Goal: Information Seeking & Learning: Learn about a topic

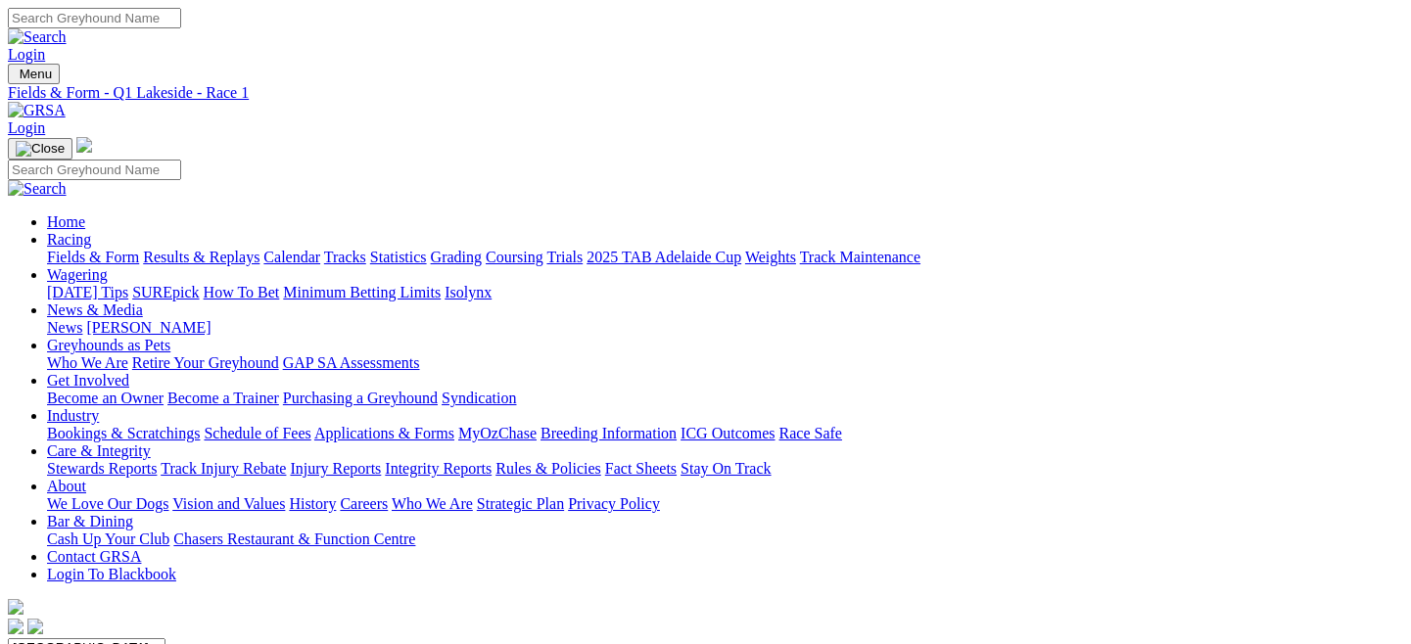
click at [91, 249] on link "Fields & Form" at bounding box center [93, 257] width 92 height 17
click at [165, 638] on select "South Australia New South Wales Northern Territory Queensland Tasmania Victoria…" at bounding box center [87, 647] width 158 height 19
select select "NSW"
click at [92, 638] on select "South Australia New South Wales Northern Territory Queensland Tasmania Victoria…" at bounding box center [87, 647] width 158 height 19
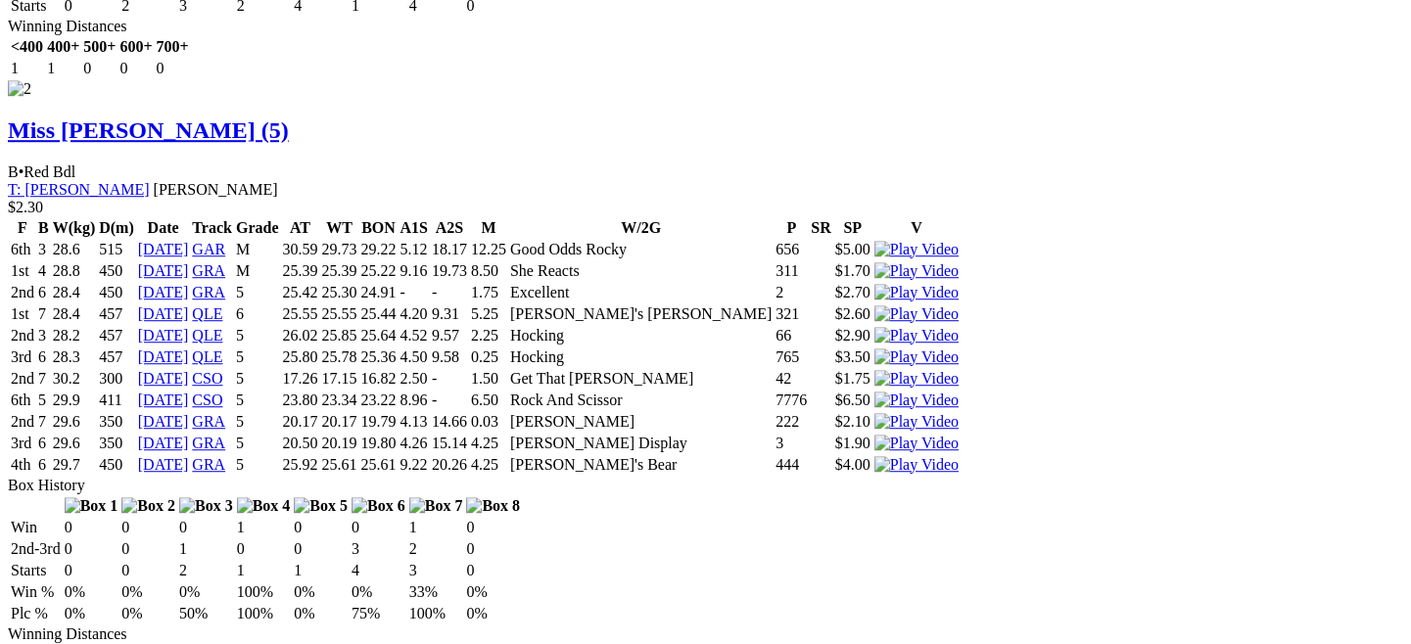
scroll to position [3143, 0]
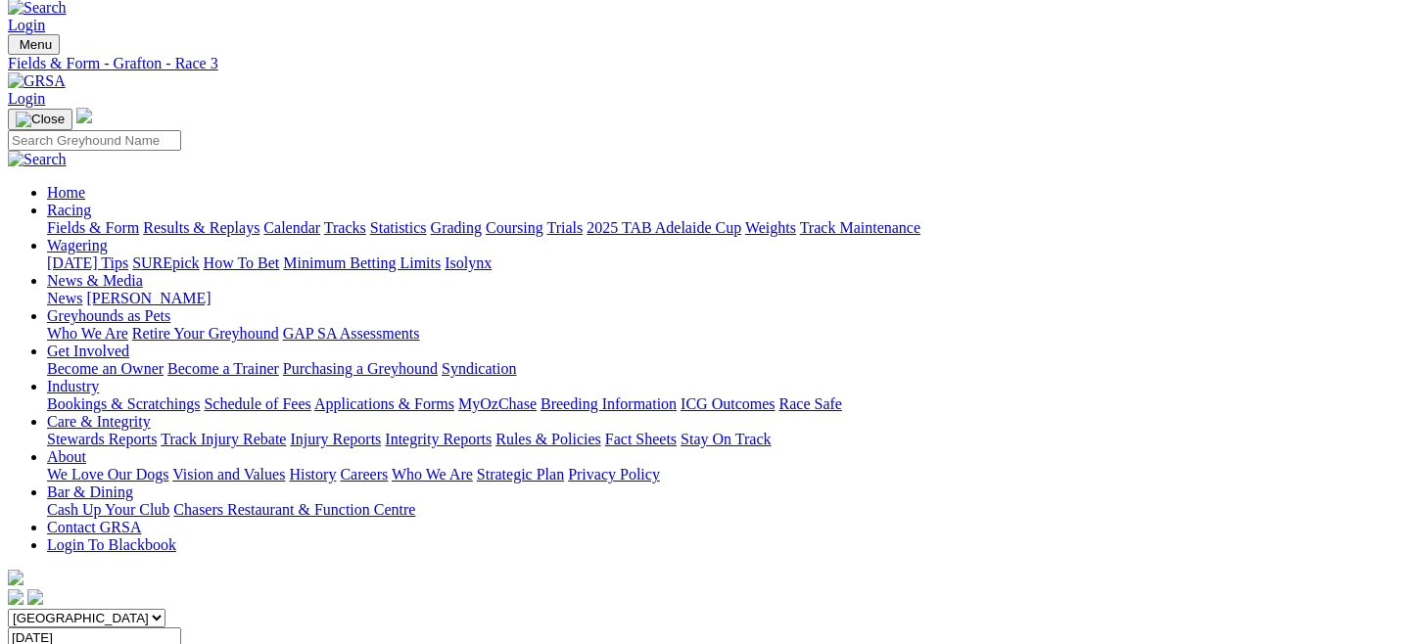
scroll to position [0, 0]
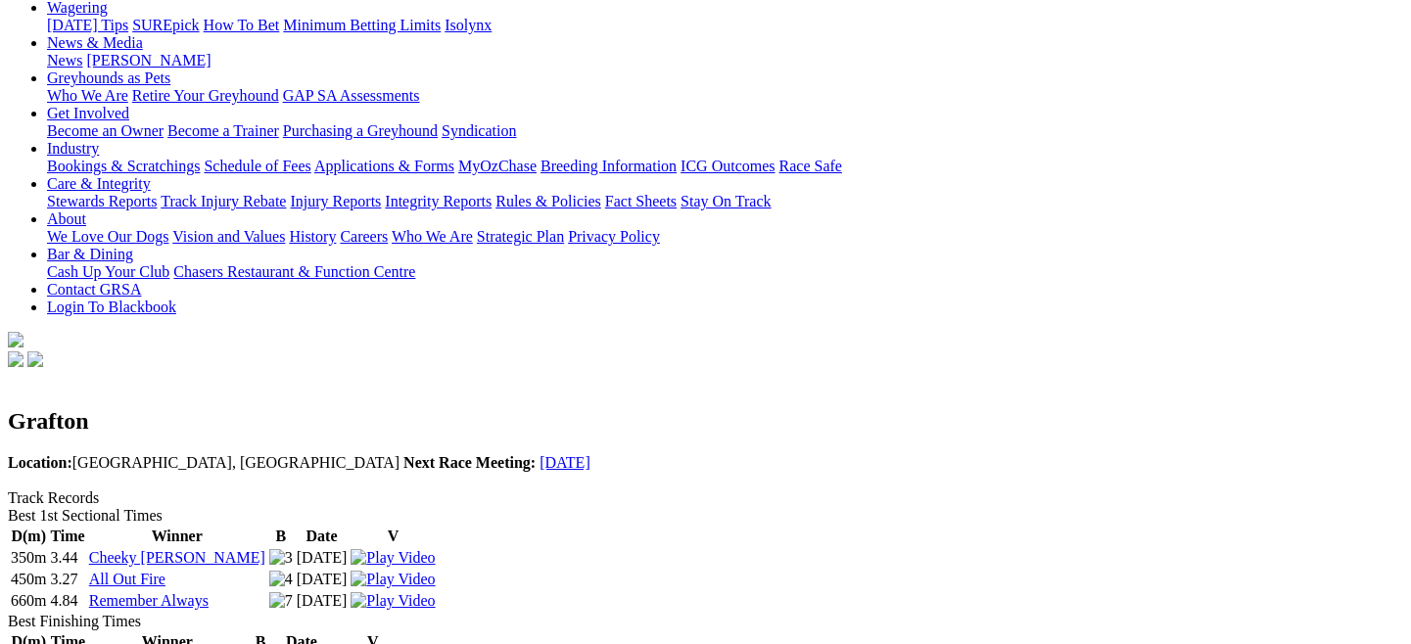
scroll to position [268, 0]
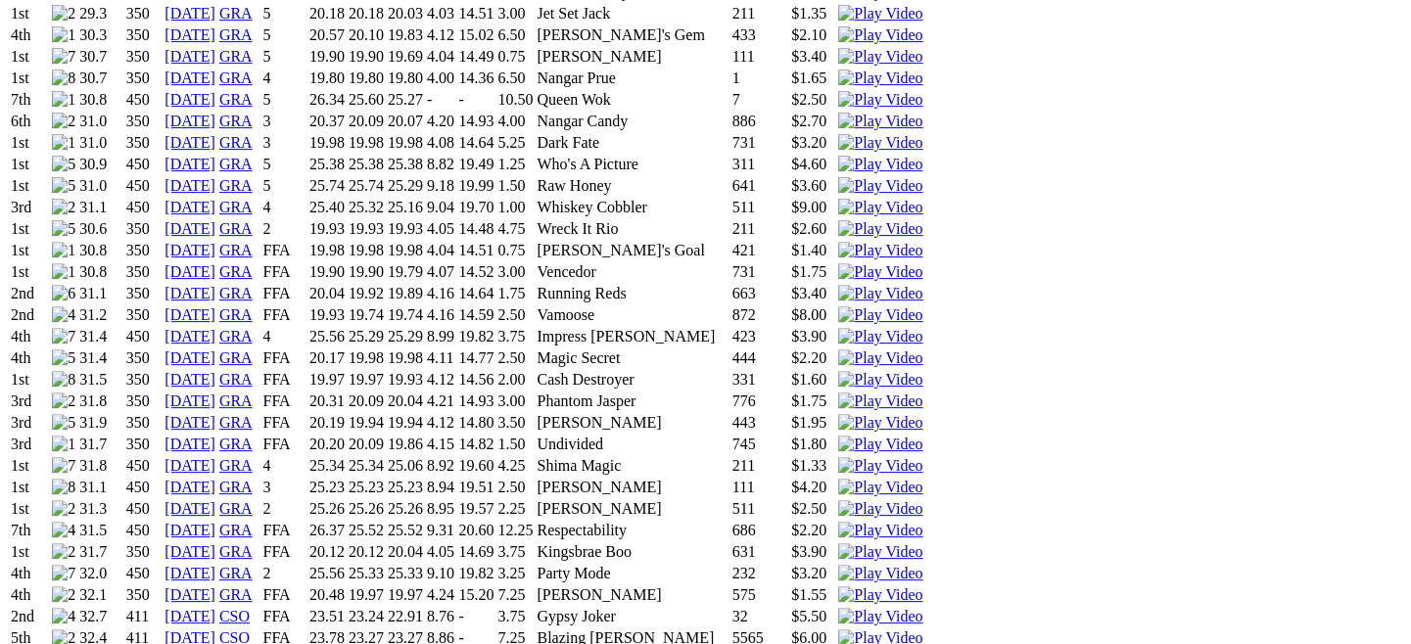
scroll to position [1706, 0]
click at [922, 480] on img at bounding box center [880, 489] width 84 height 18
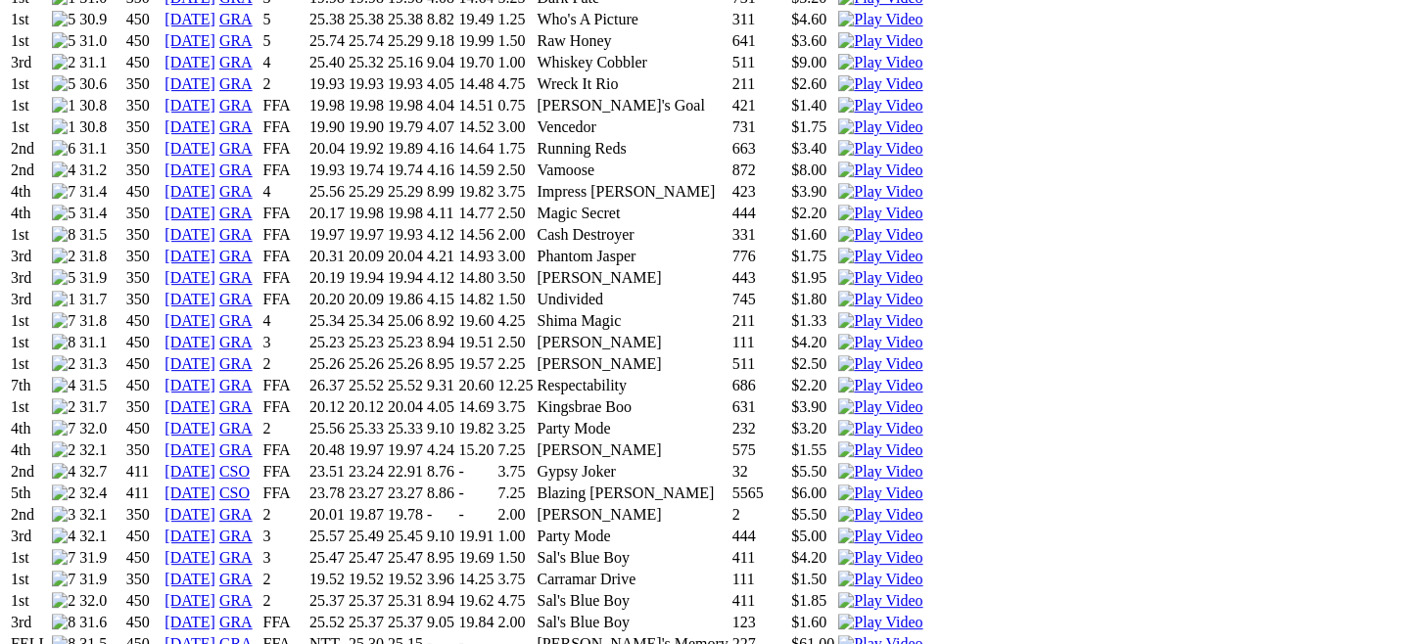
scroll to position [1883, 0]
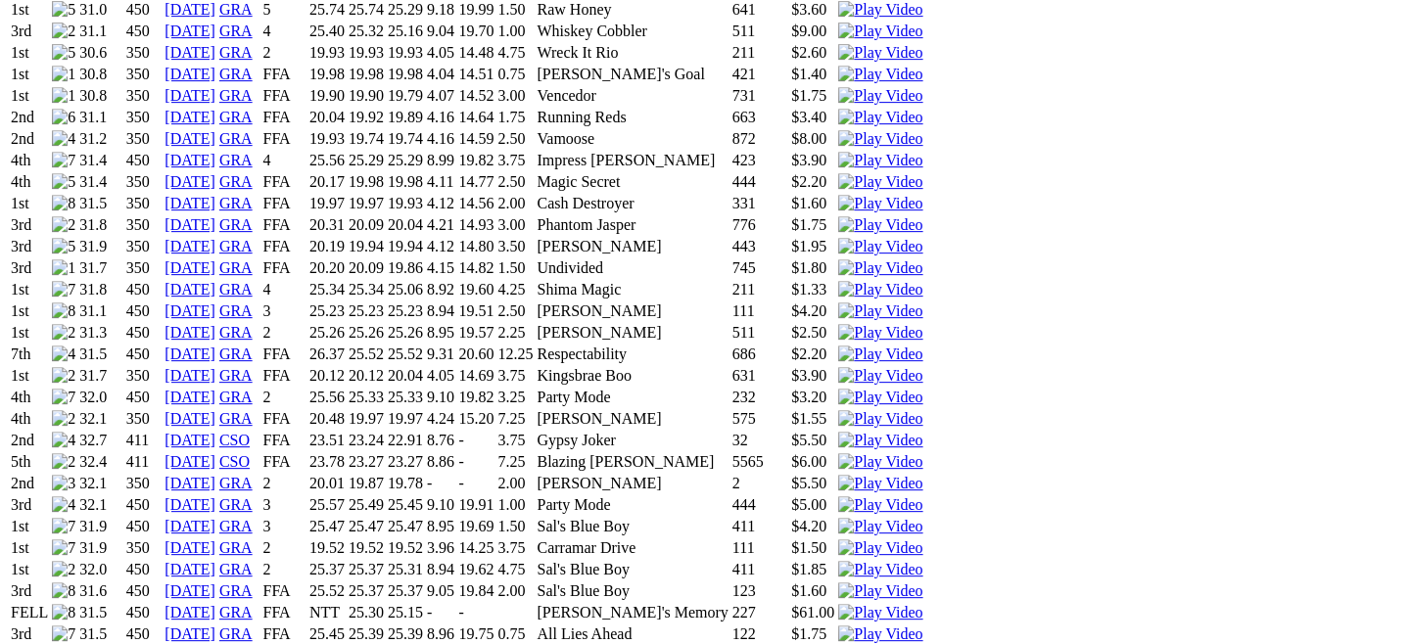
click at [922, 540] on img at bounding box center [880, 549] width 84 height 18
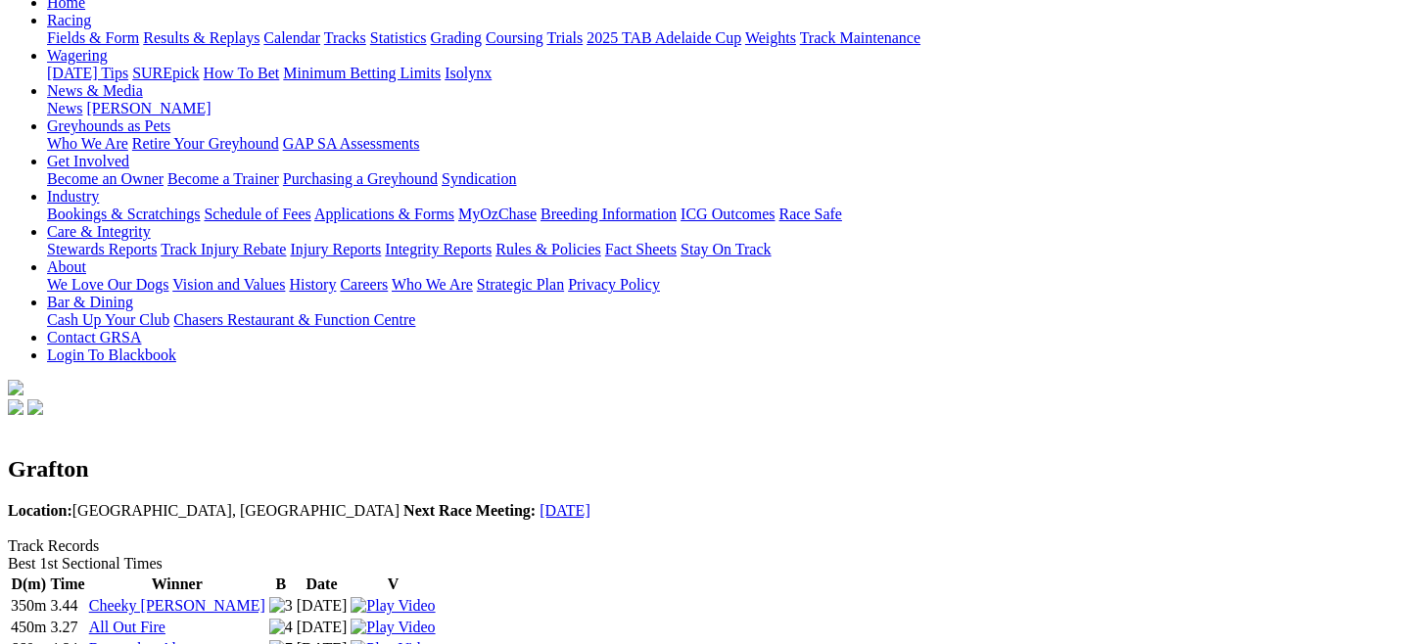
scroll to position [222, 0]
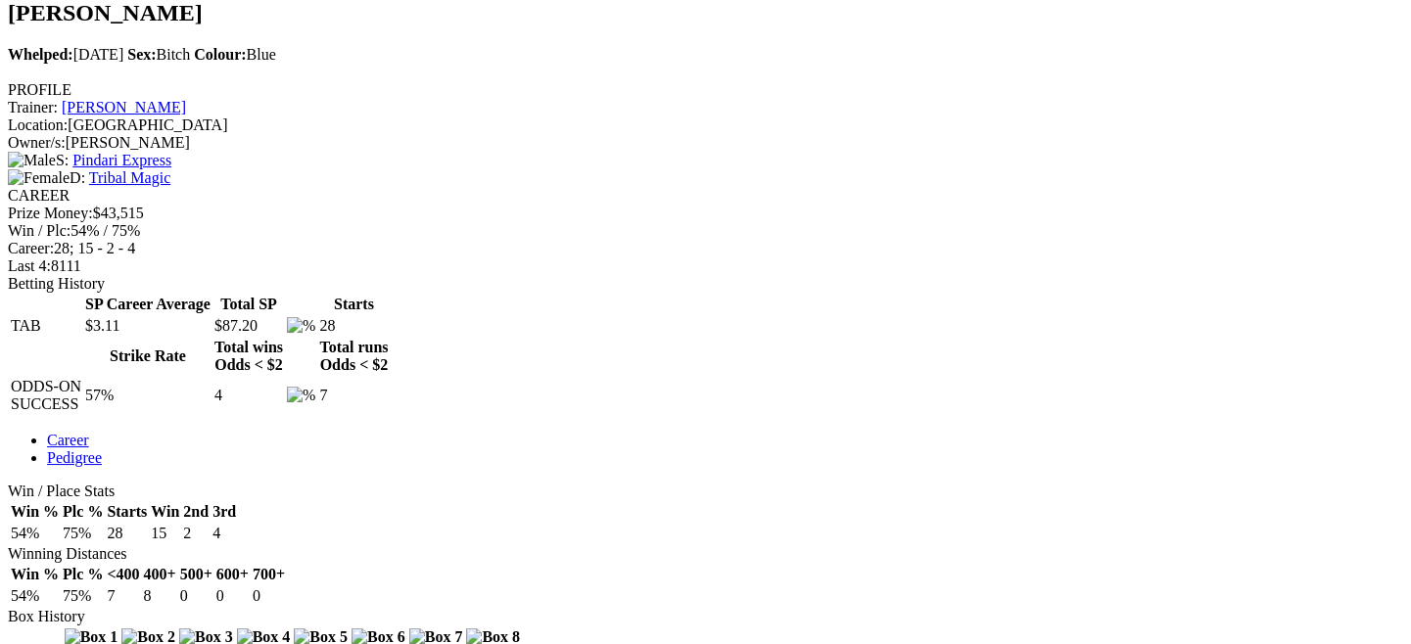
scroll to position [664, 0]
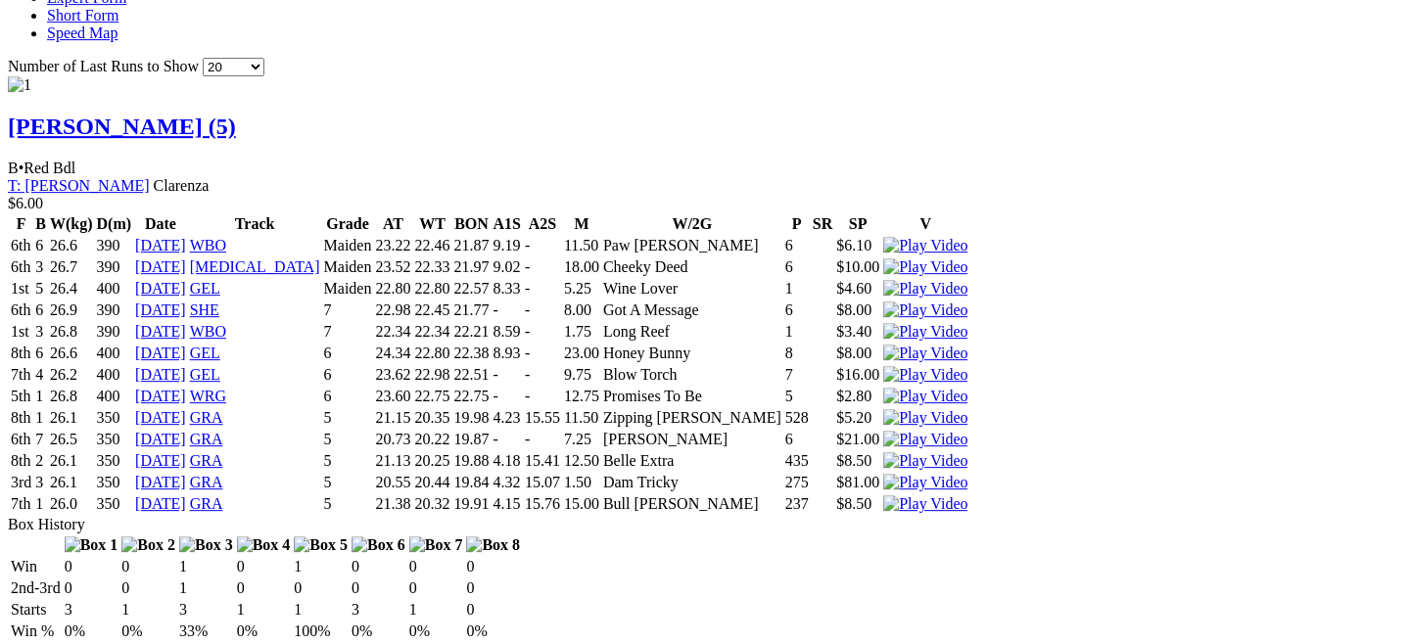
scroll to position [1916, 0]
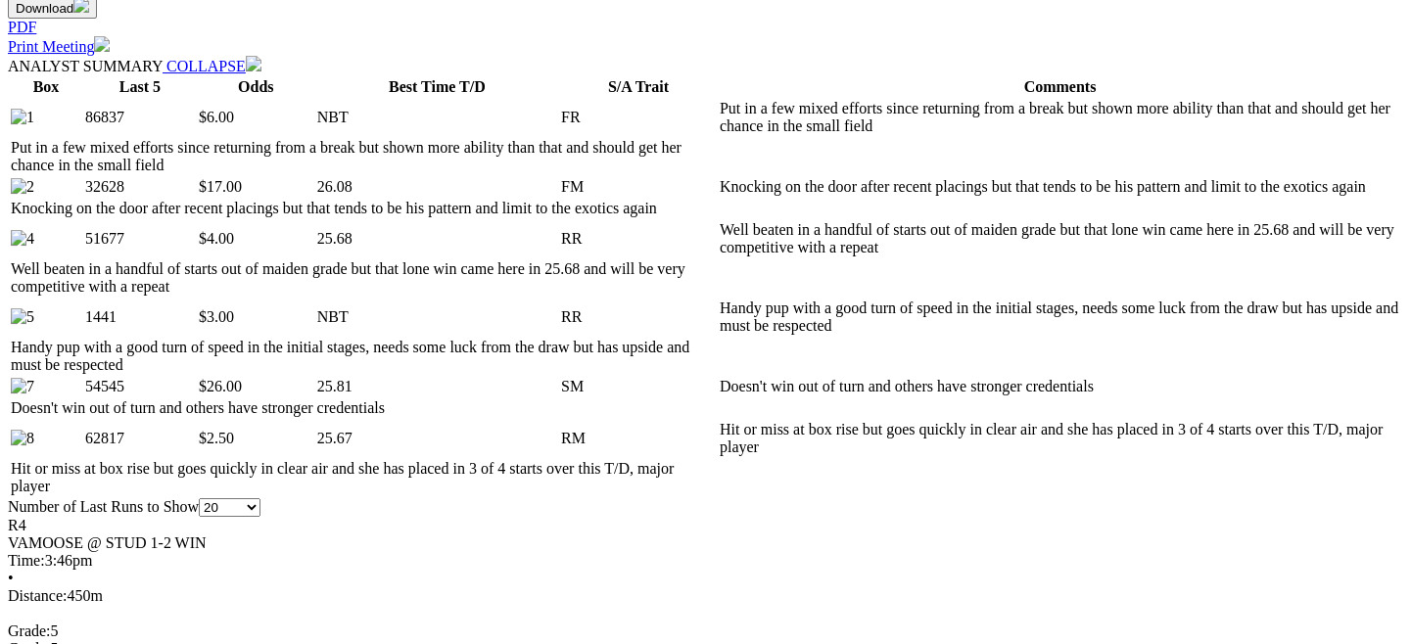
scroll to position [959, 0]
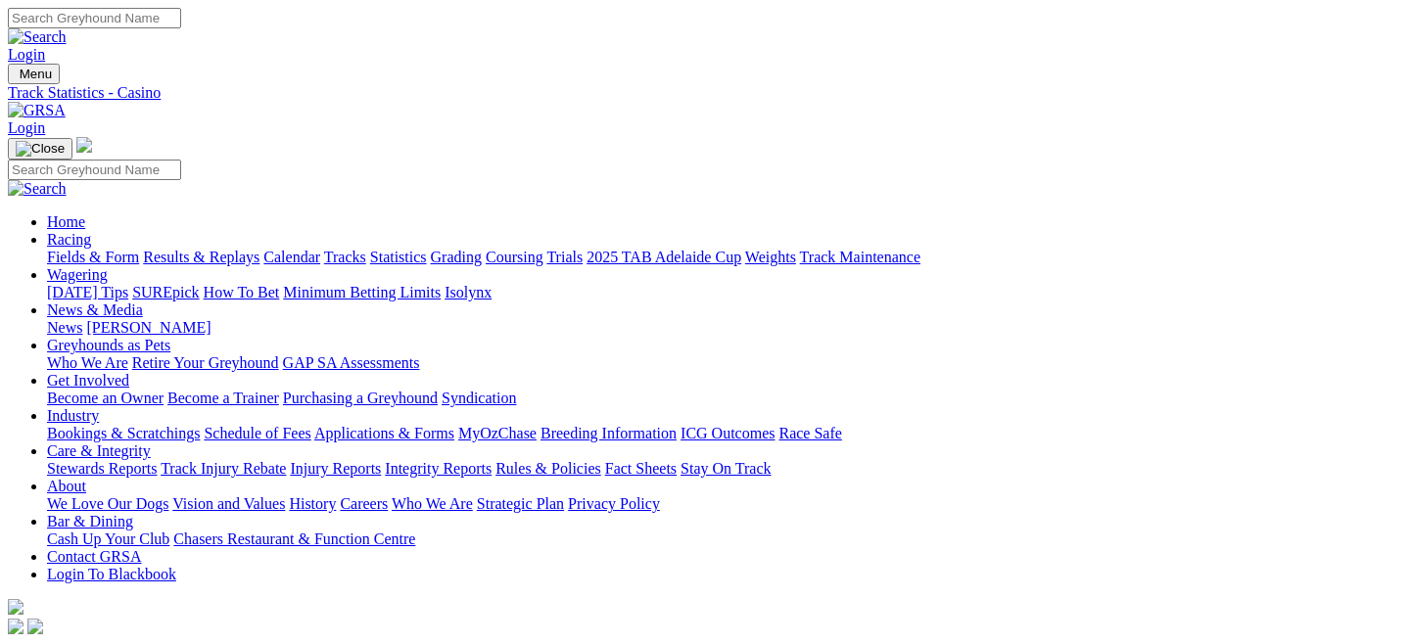
scroll to position [306, 0]
